Goal: Information Seeking & Learning: Learn about a topic

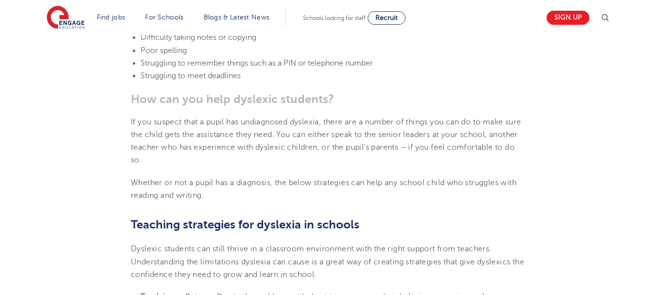
scroll to position [1932, 0]
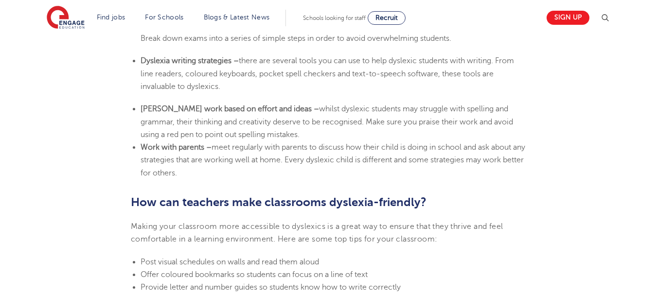
drag, startPoint x: 142, startPoint y: 143, endPoint x: 213, endPoint y: 179, distance: 79.6
click at [213, 179] on li "Work with parents – meet regularly with parents to discuss how their child is d…" at bounding box center [334, 160] width 386 height 38
copy li "Work with parents – meet regularly with parents to discuss how their child is d…"
